Goal: Task Accomplishment & Management: Manage account settings

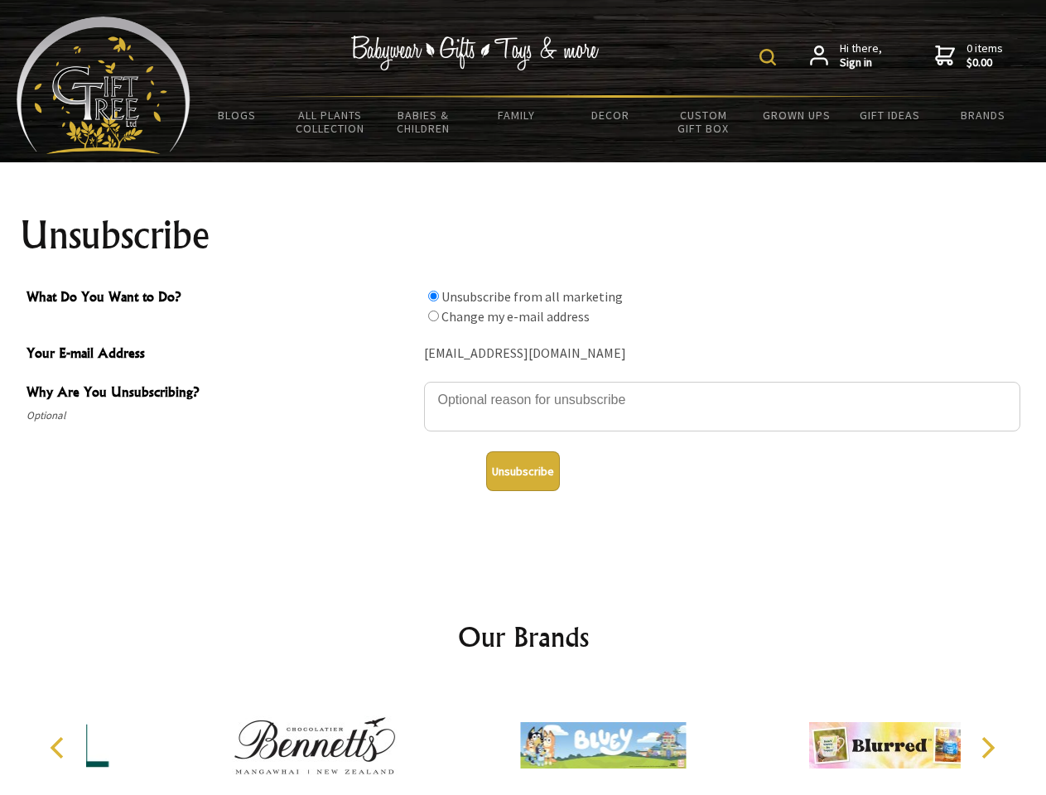
click at [770, 57] on img at bounding box center [767, 57] width 17 height 17
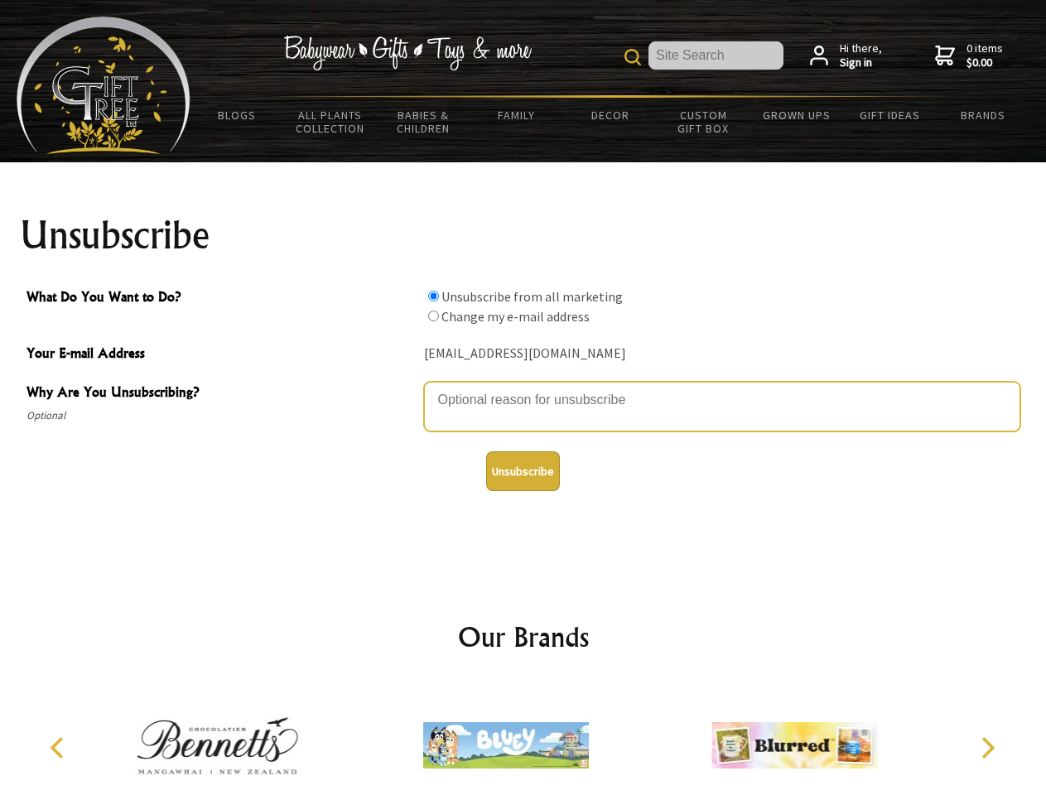
click at [523, 388] on textarea "Why Are You Unsubscribing?" at bounding box center [722, 407] width 596 height 50
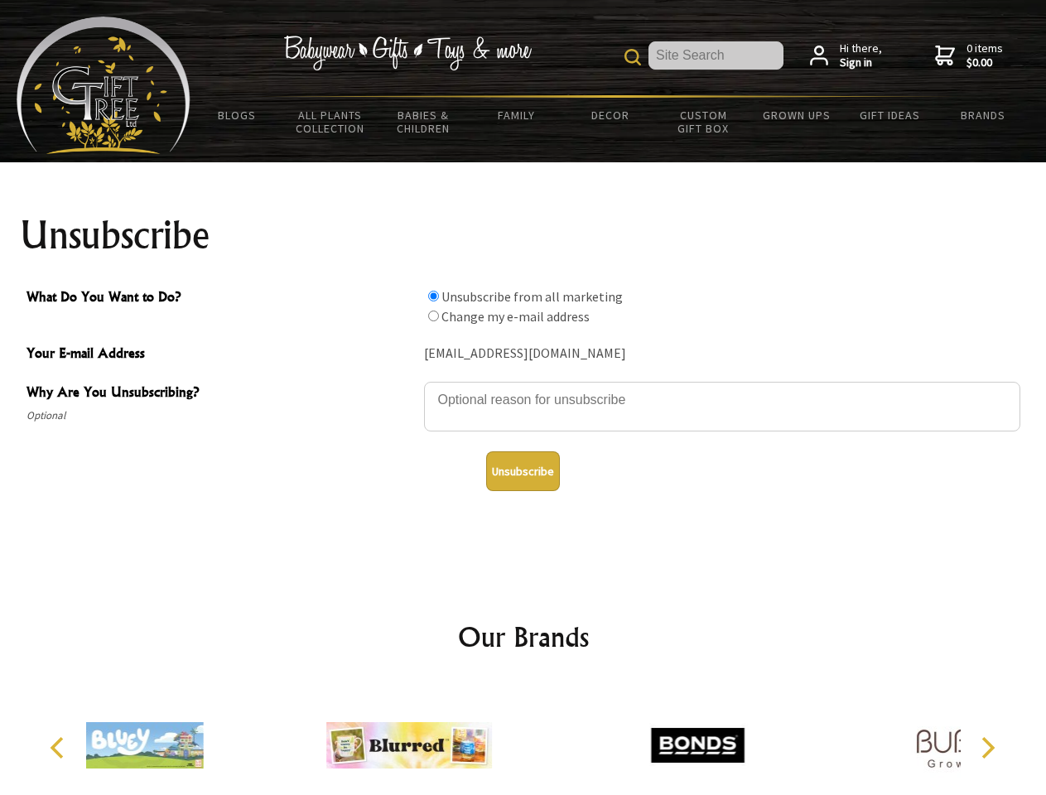
click at [433, 296] on input "What Do You Want to Do?" at bounding box center [433, 296] width 11 height 11
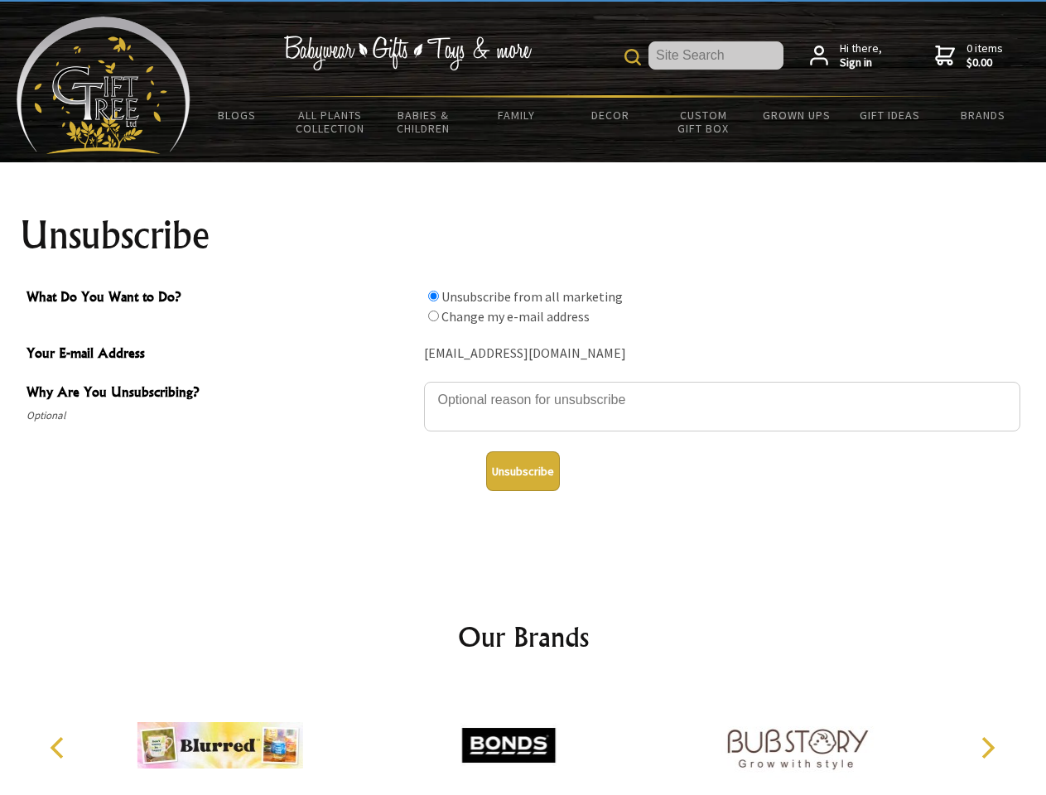
click at [433, 315] on input "What Do You Want to Do?" at bounding box center [433, 316] width 11 height 11
radio input "true"
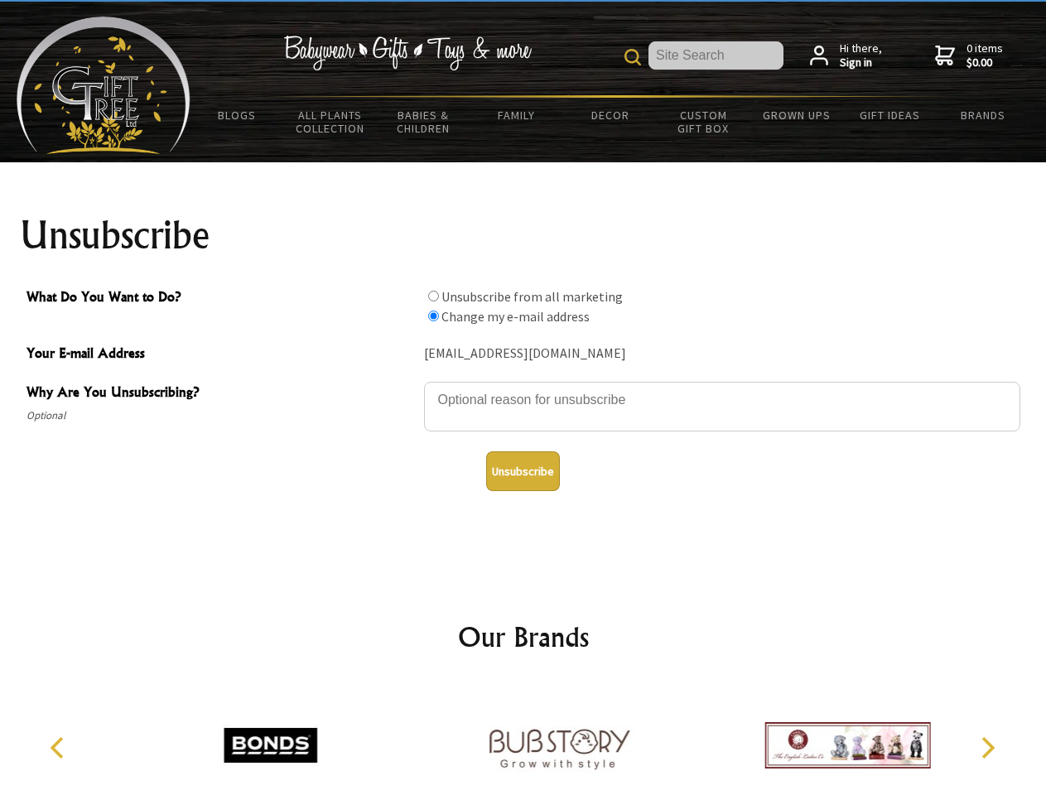
click at [523, 471] on button "Unsubscribe" at bounding box center [523, 471] width 74 height 40
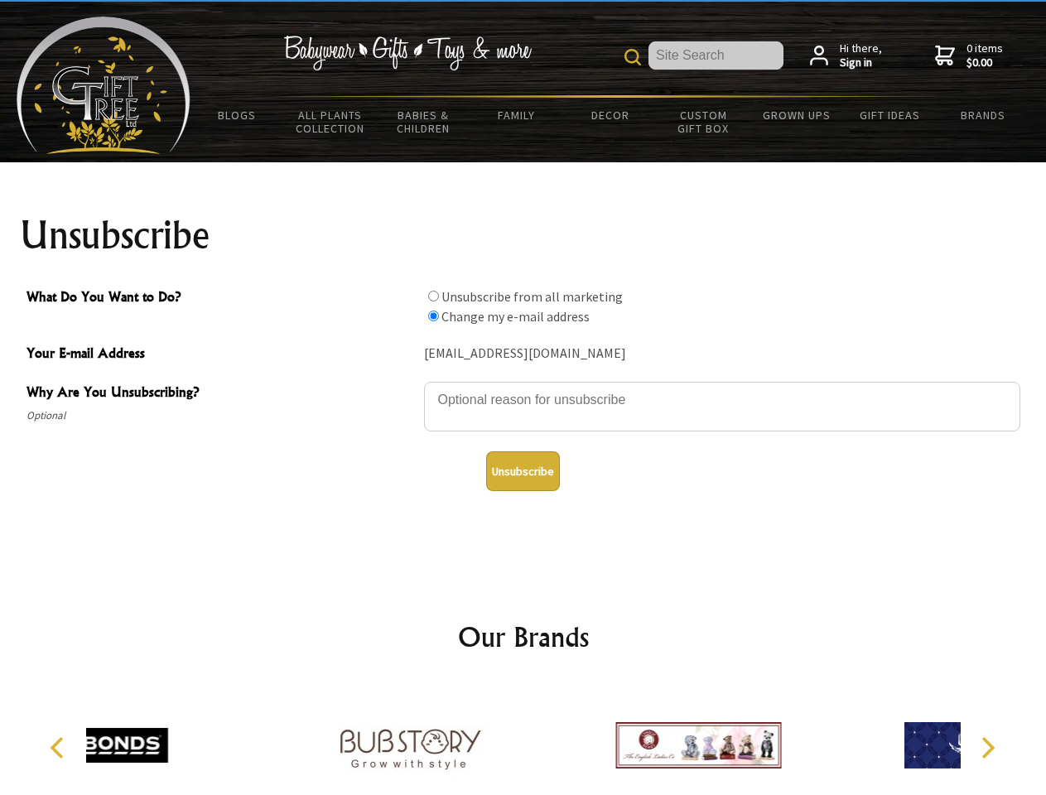
click at [523, 739] on div at bounding box center [410, 747] width 288 height 129
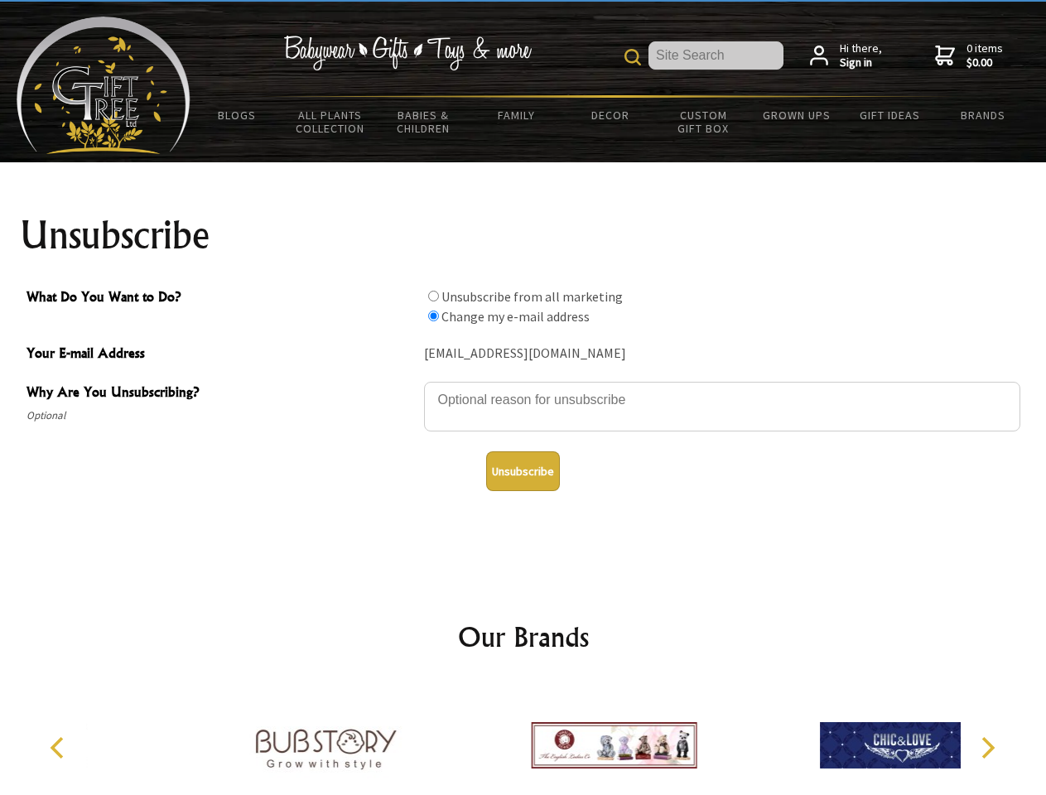
click at [60, 748] on icon "Previous" at bounding box center [59, 748] width 22 height 22
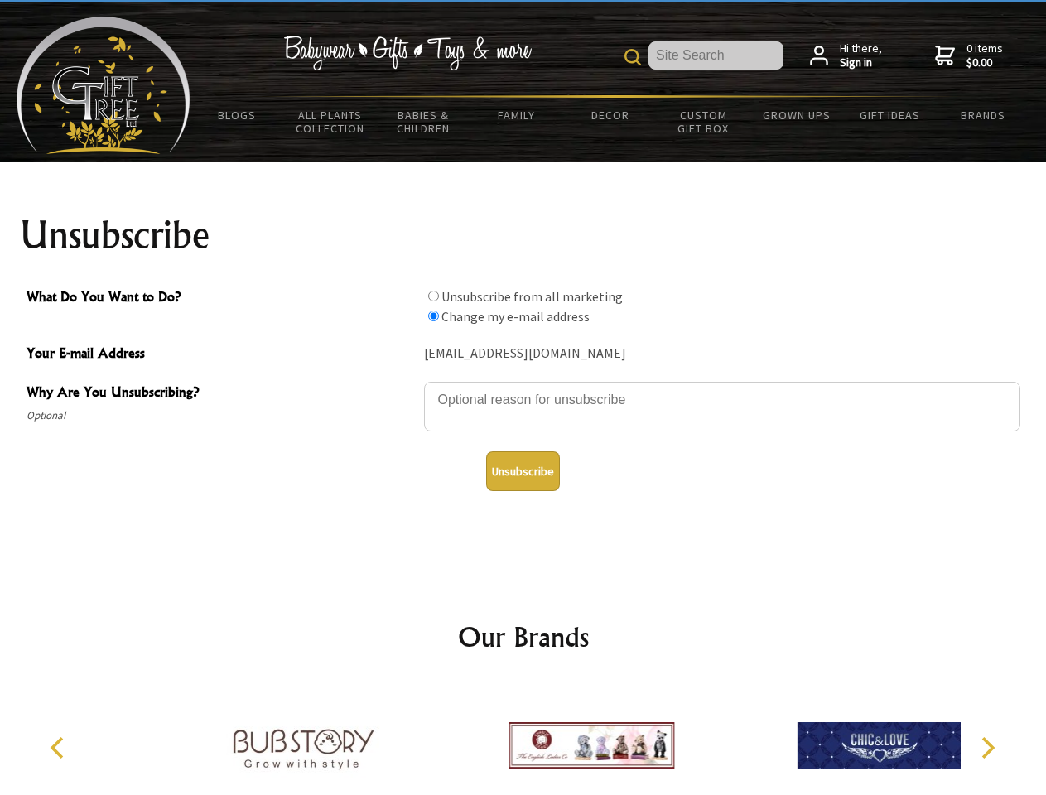
click at [987, 748] on icon "Next" at bounding box center [986, 748] width 22 height 22
